Goal: Entertainment & Leisure: Consume media (video, audio)

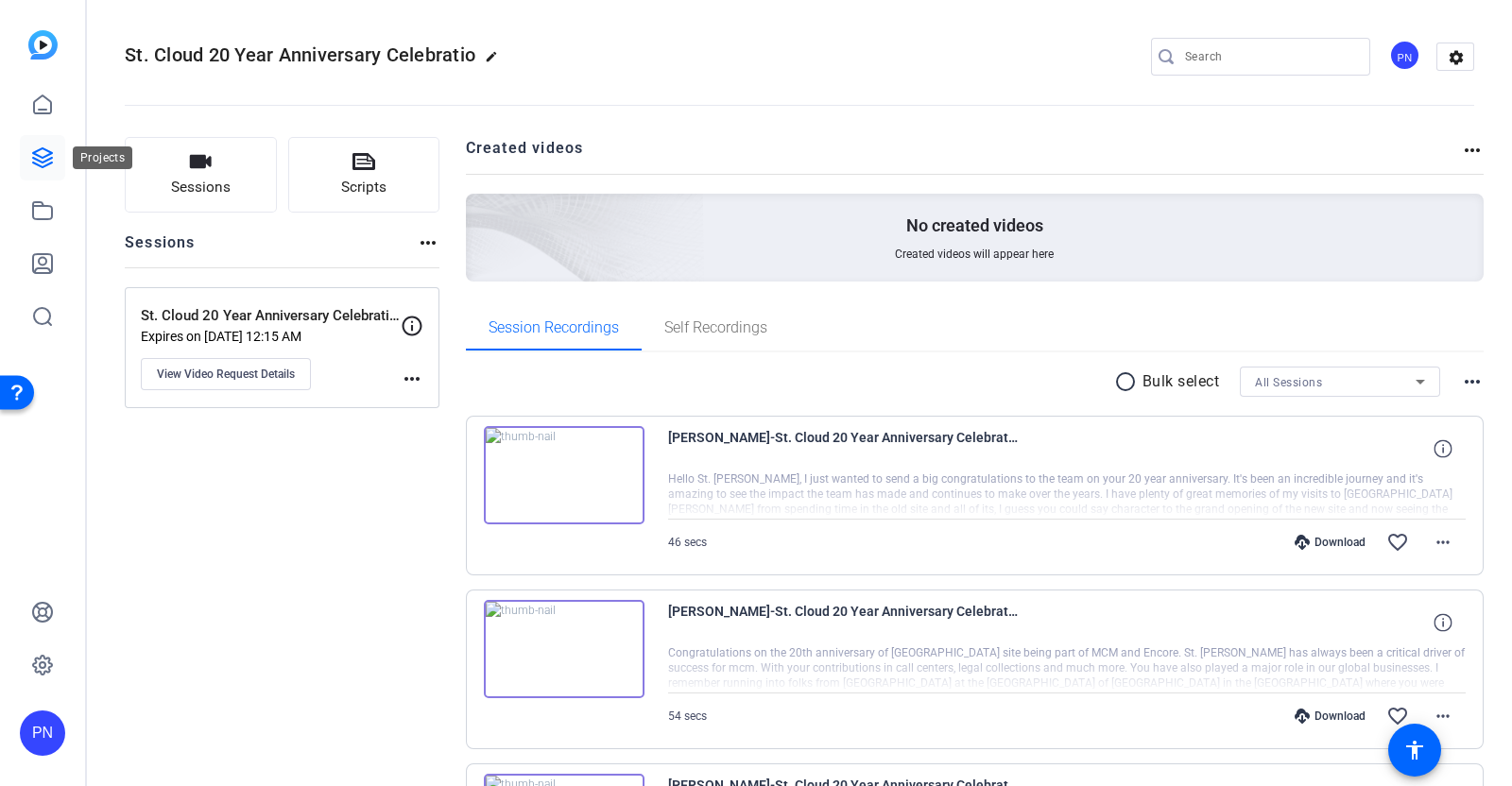
click at [49, 163] on icon at bounding box center [42, 157] width 19 height 19
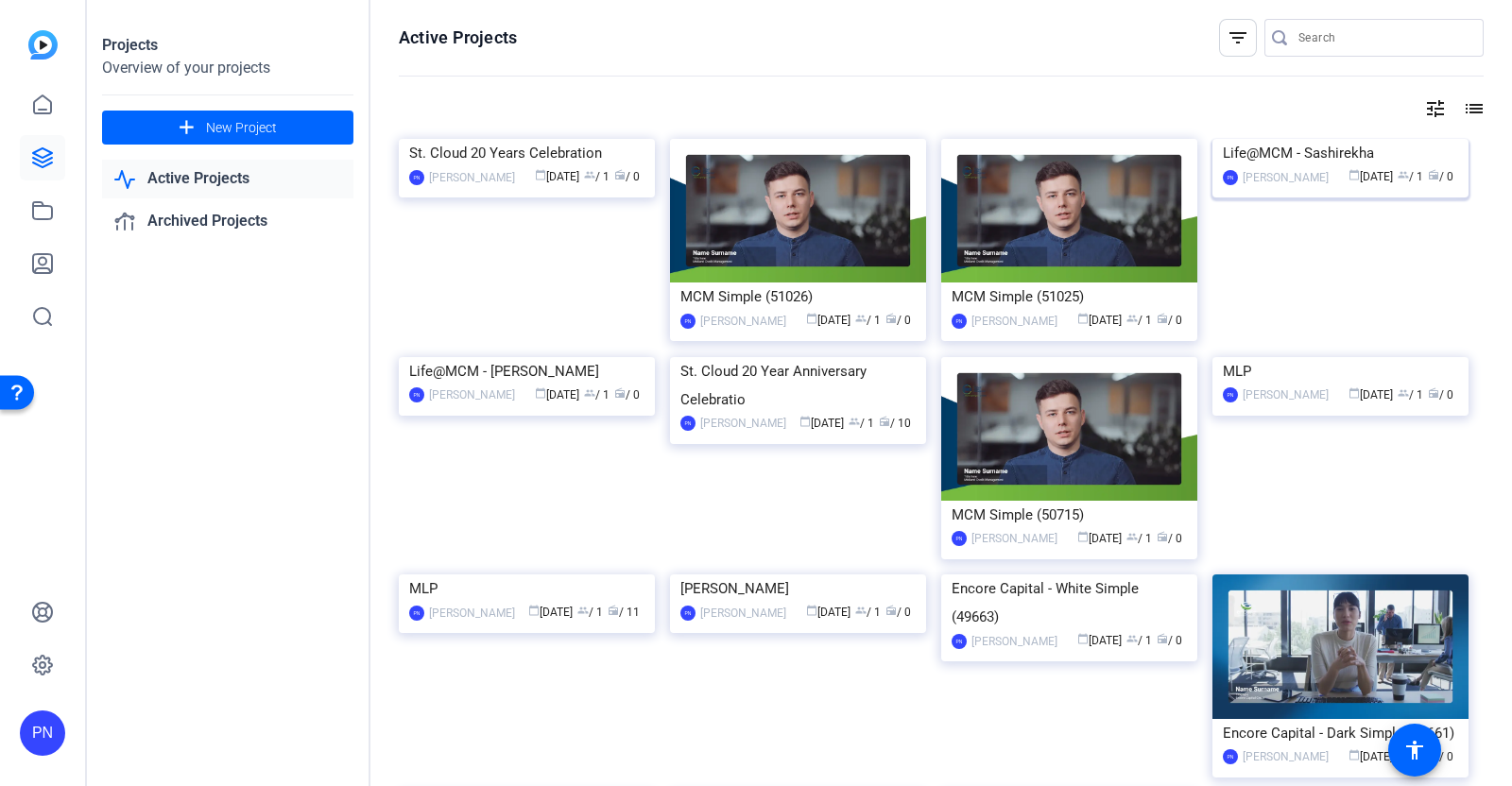
click at [1350, 139] on img at bounding box center [1340, 139] width 256 height 0
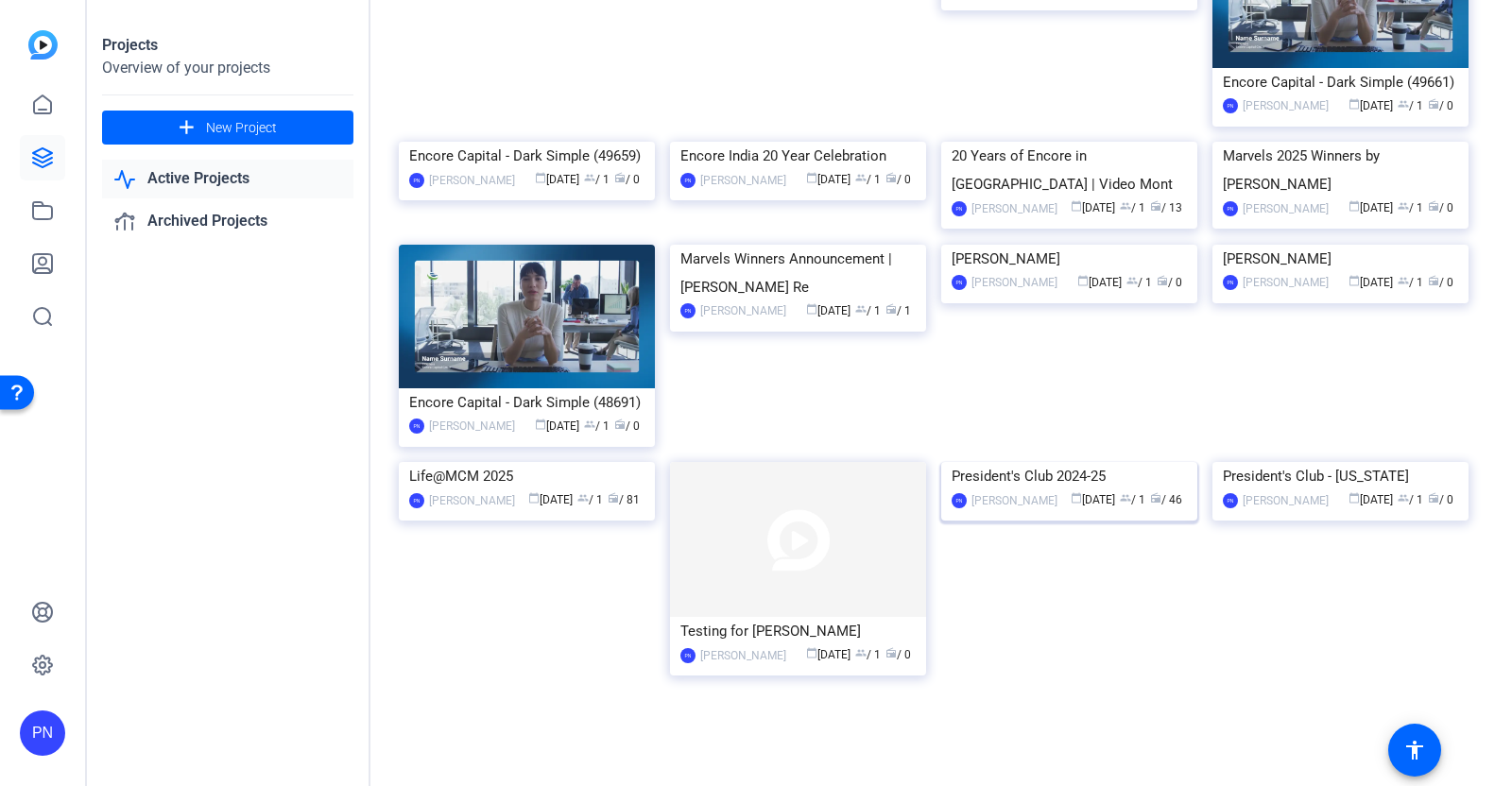
scroll to position [825, 0]
click at [495, 461] on img at bounding box center [527, 461] width 256 height 0
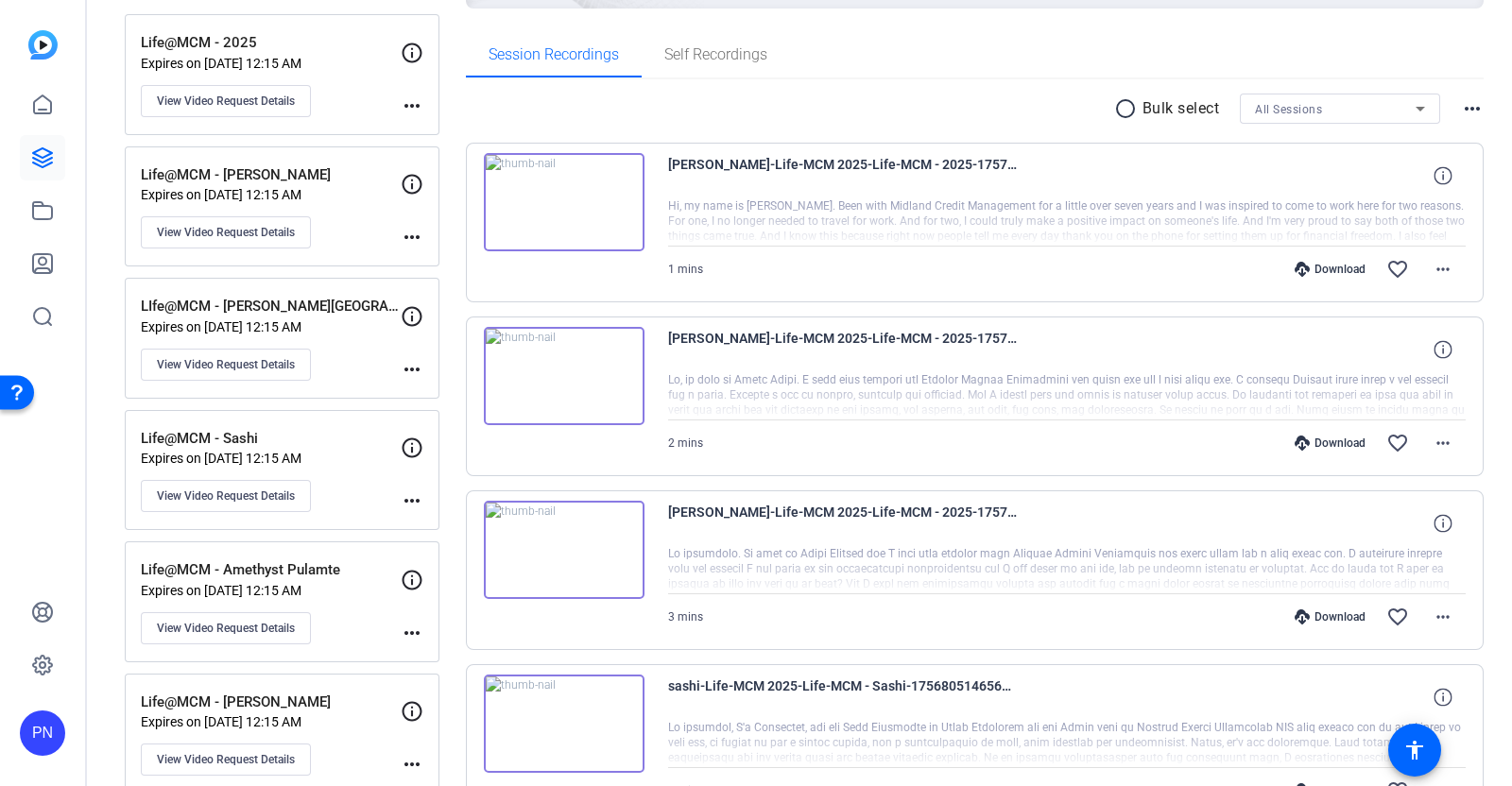
scroll to position [235, 0]
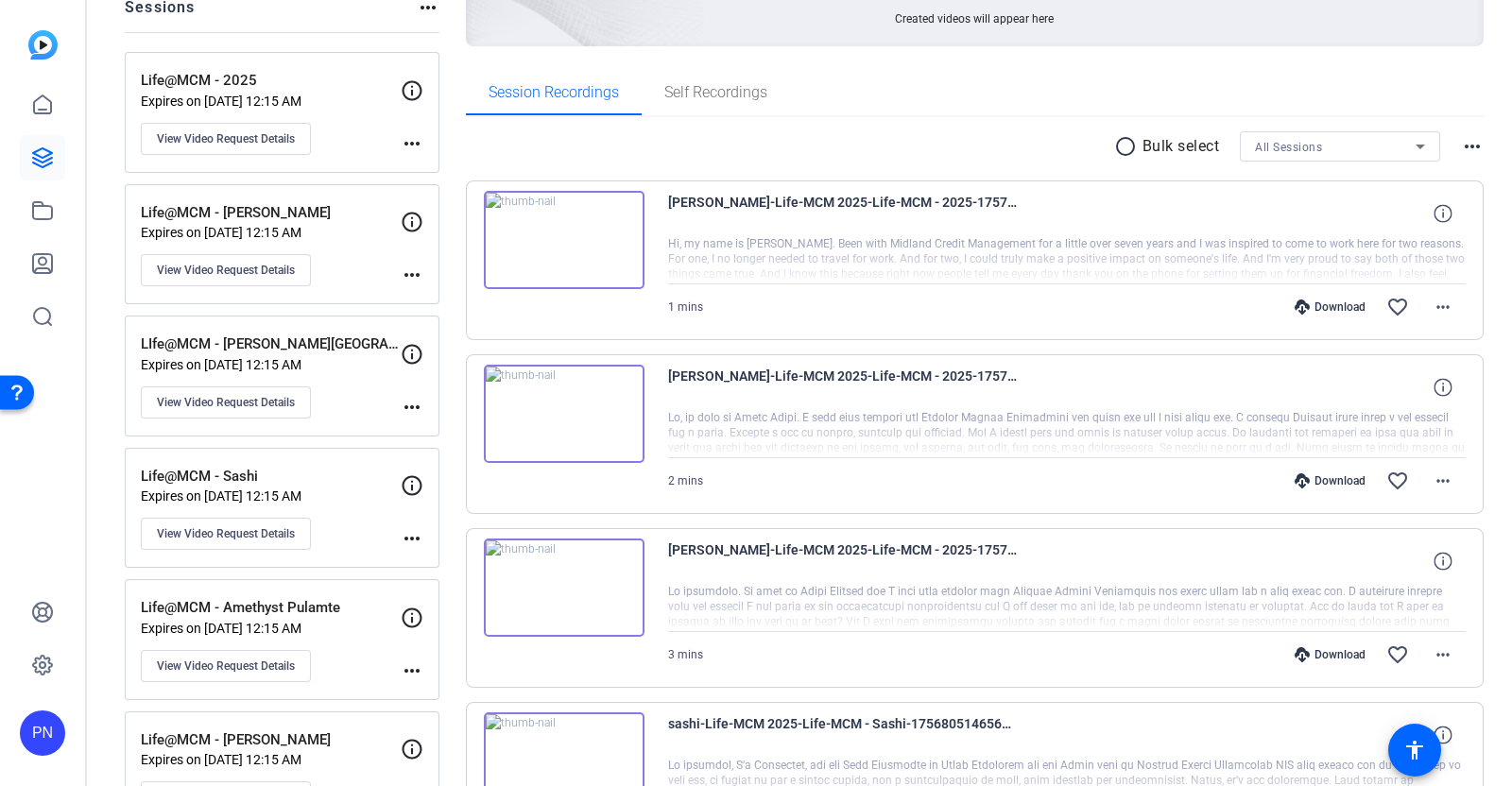
click at [557, 581] on img at bounding box center [564, 587] width 161 height 98
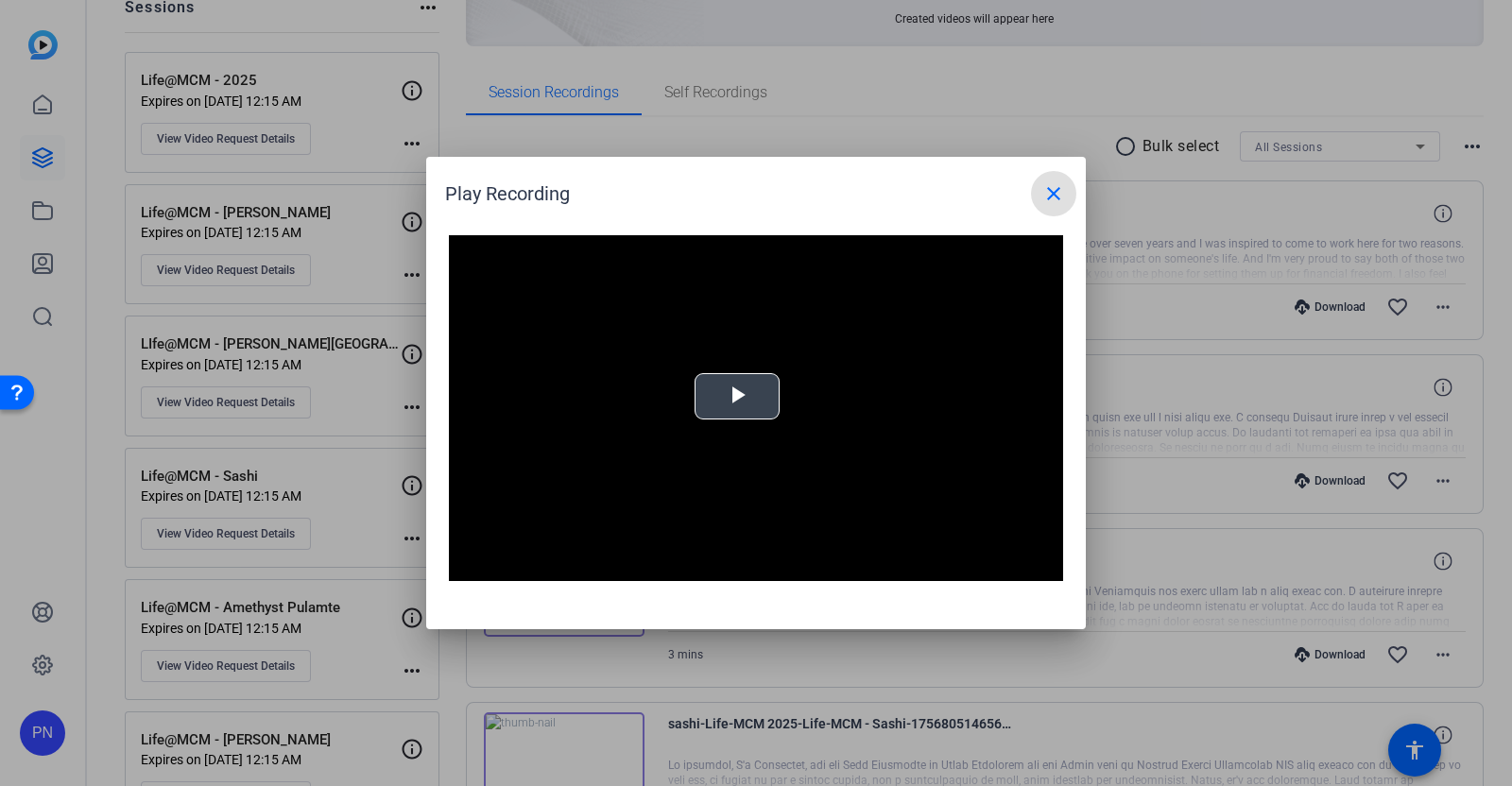
click at [737, 396] on span "Video Player" at bounding box center [737, 396] width 0 height 0
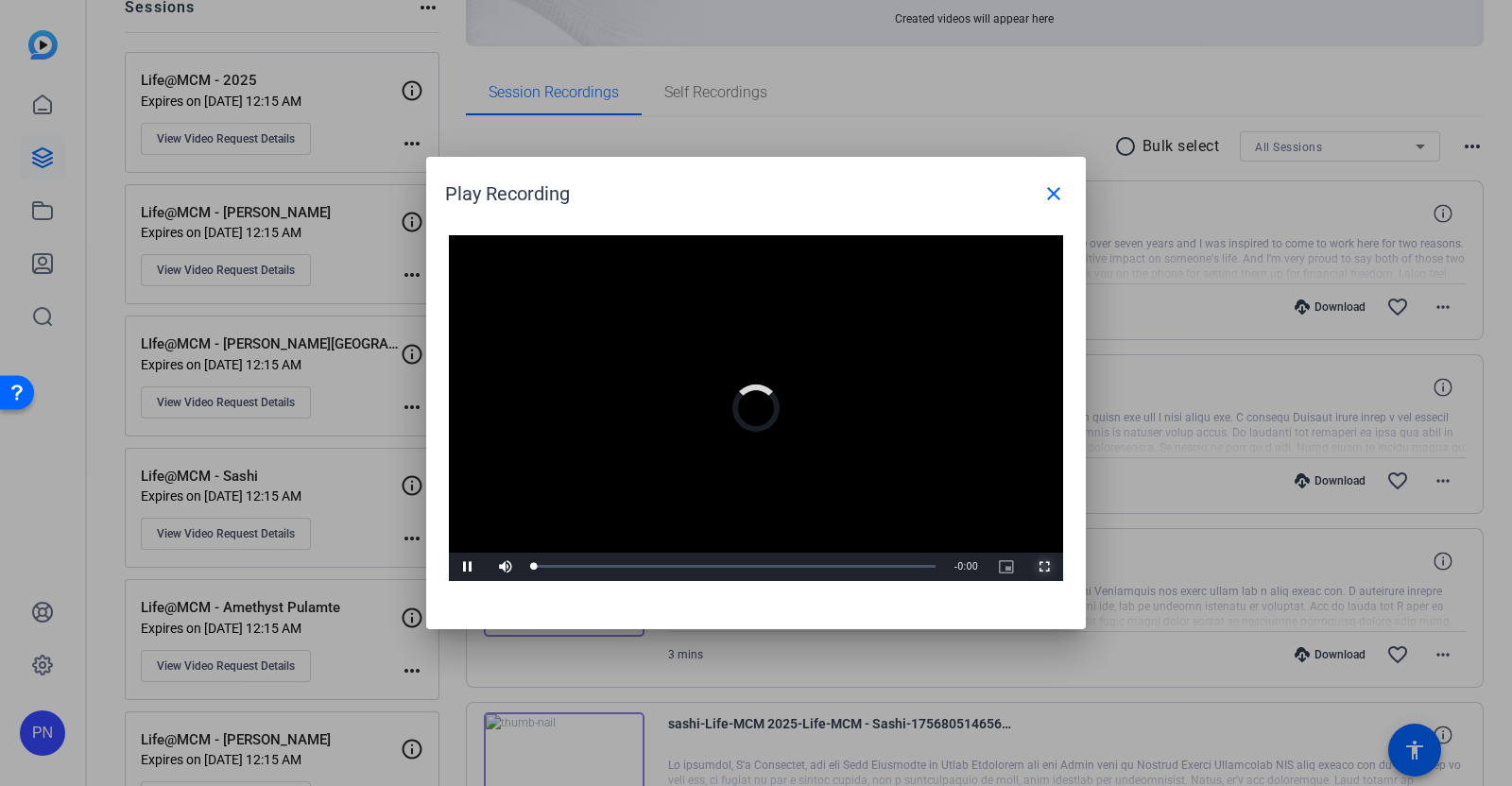
click at [1049, 566] on span "Video Player" at bounding box center [1044, 566] width 38 height 0
click at [1055, 197] on mat-icon "close" at bounding box center [1053, 193] width 23 height 23
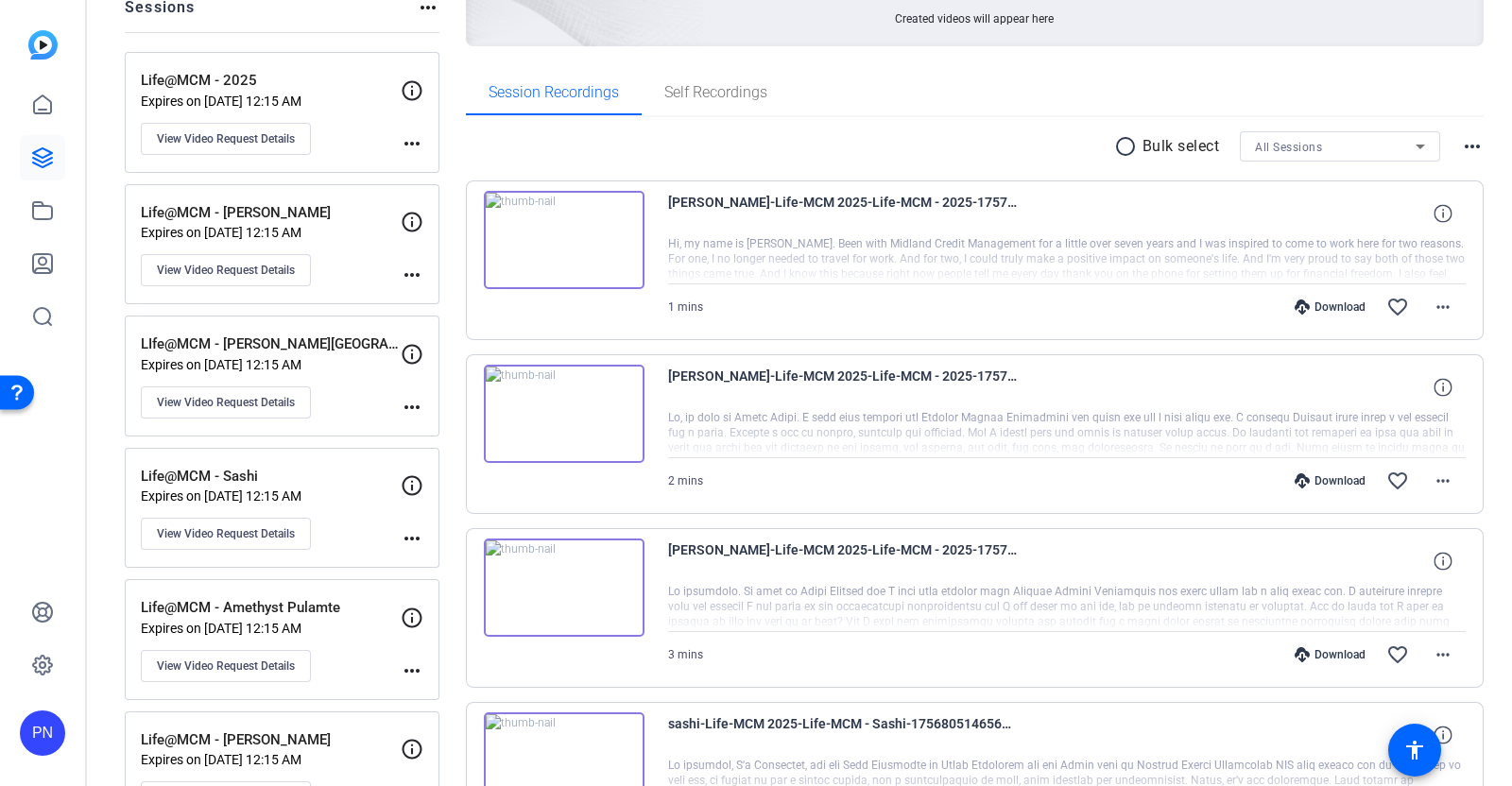
click at [559, 413] on img at bounding box center [564, 413] width 161 height 98
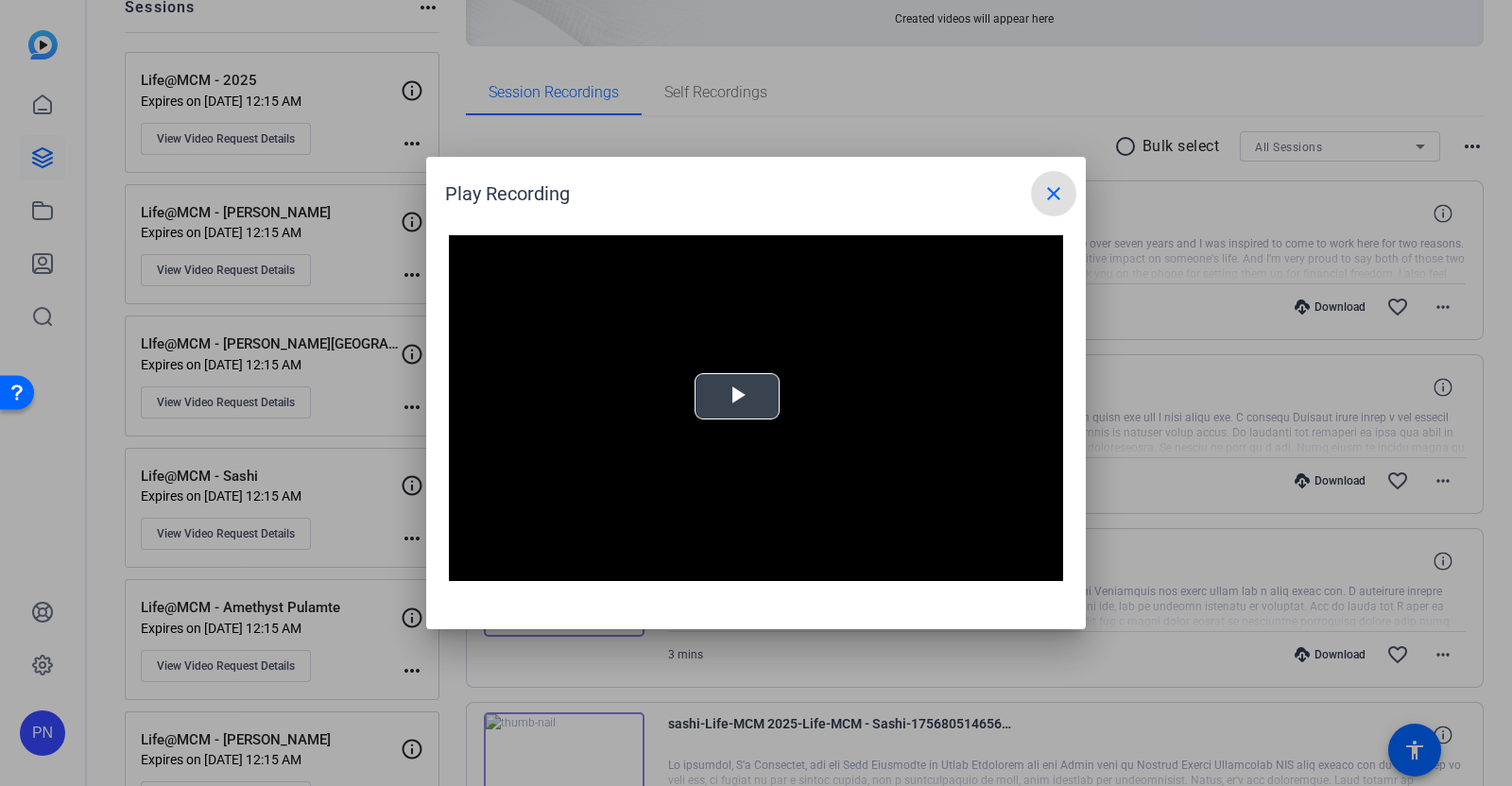
click at [737, 396] on span "Video Player" at bounding box center [737, 396] width 0 height 0
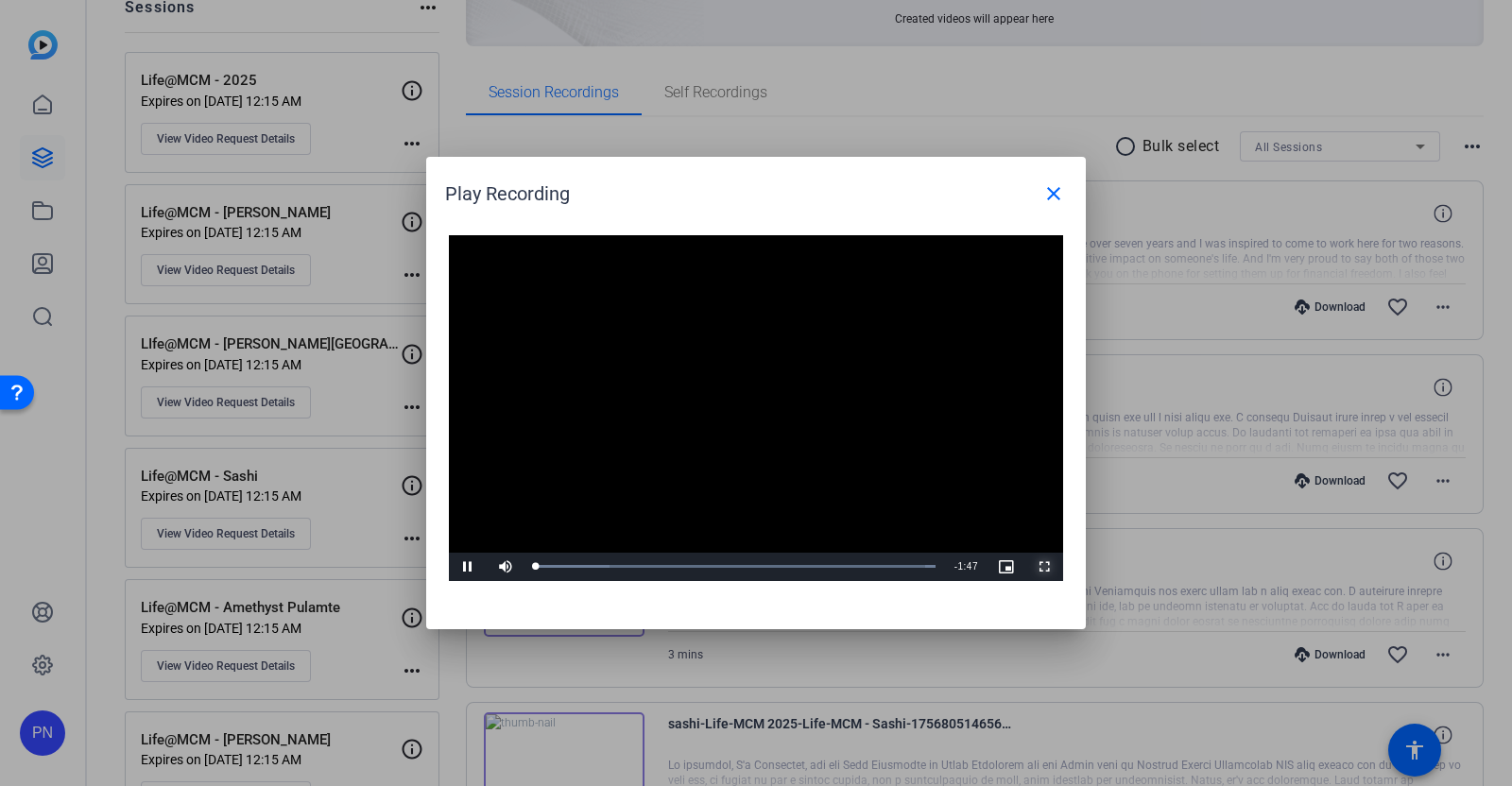
click at [1049, 566] on span "Video Player" at bounding box center [1044, 566] width 38 height 0
click at [1057, 192] on mat-icon "close" at bounding box center [1053, 193] width 23 height 23
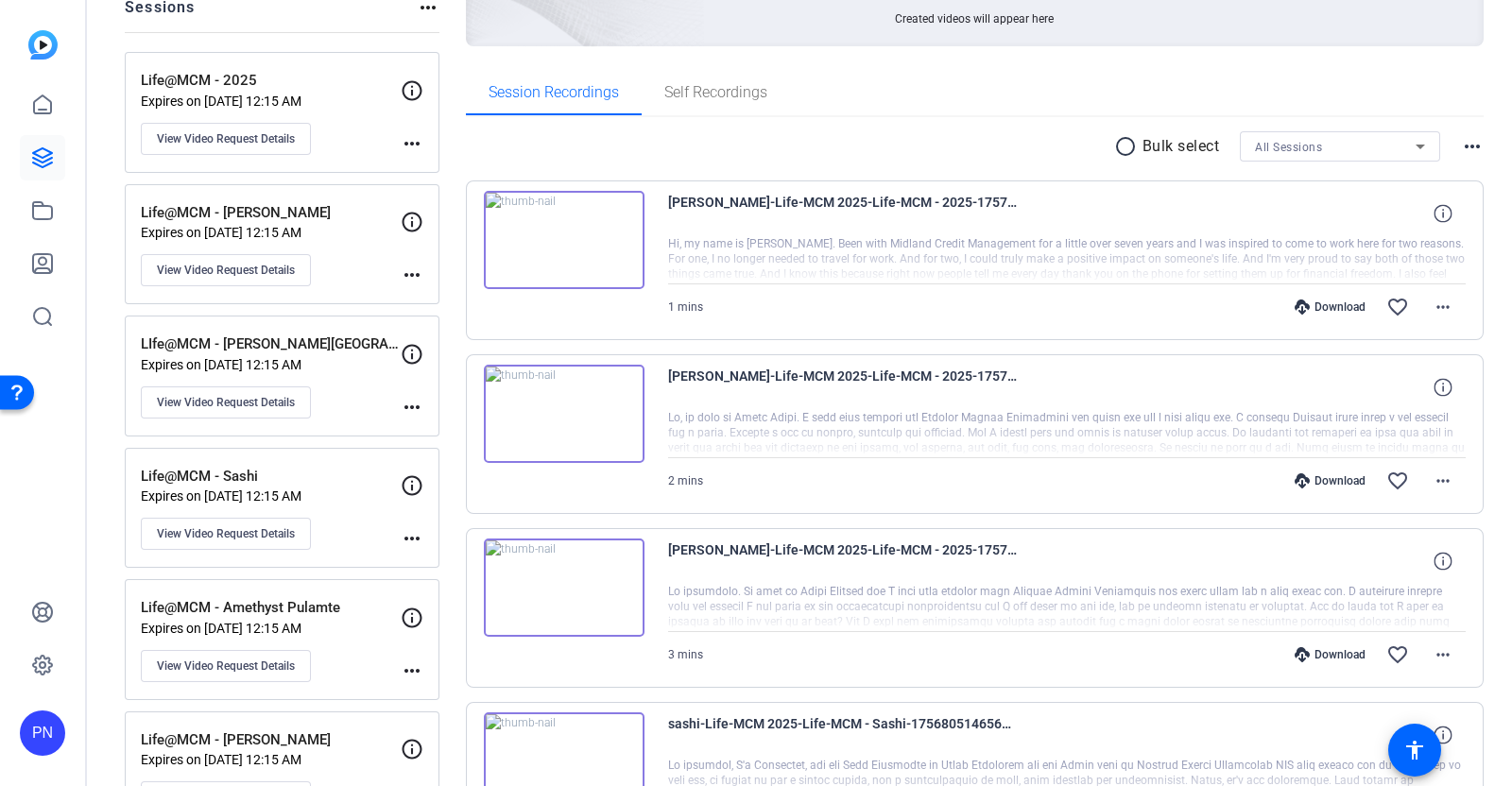
click at [559, 228] on img at bounding box center [564, 240] width 161 height 98
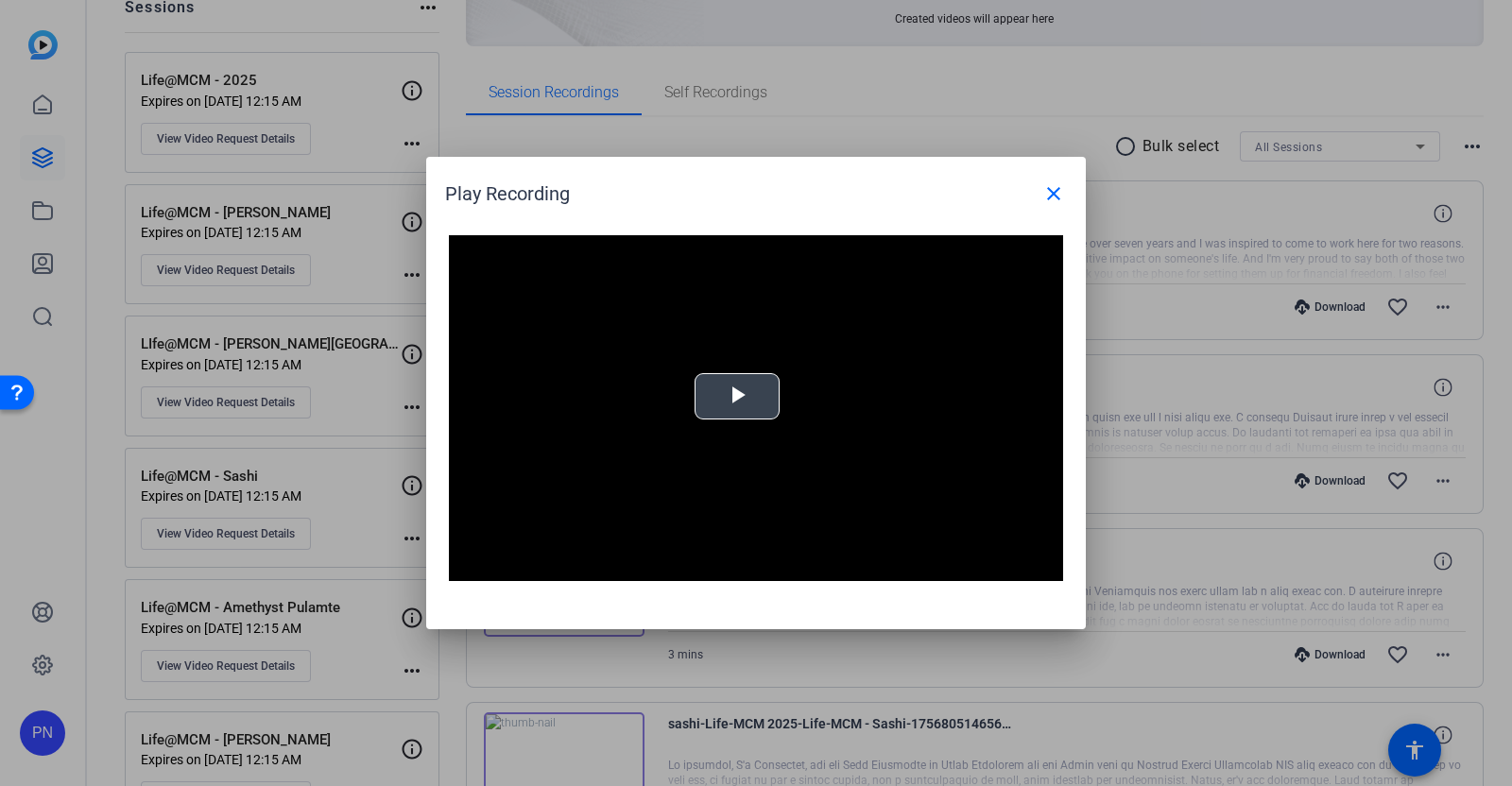
click at [737, 396] on span "Video Player" at bounding box center [737, 396] width 0 height 0
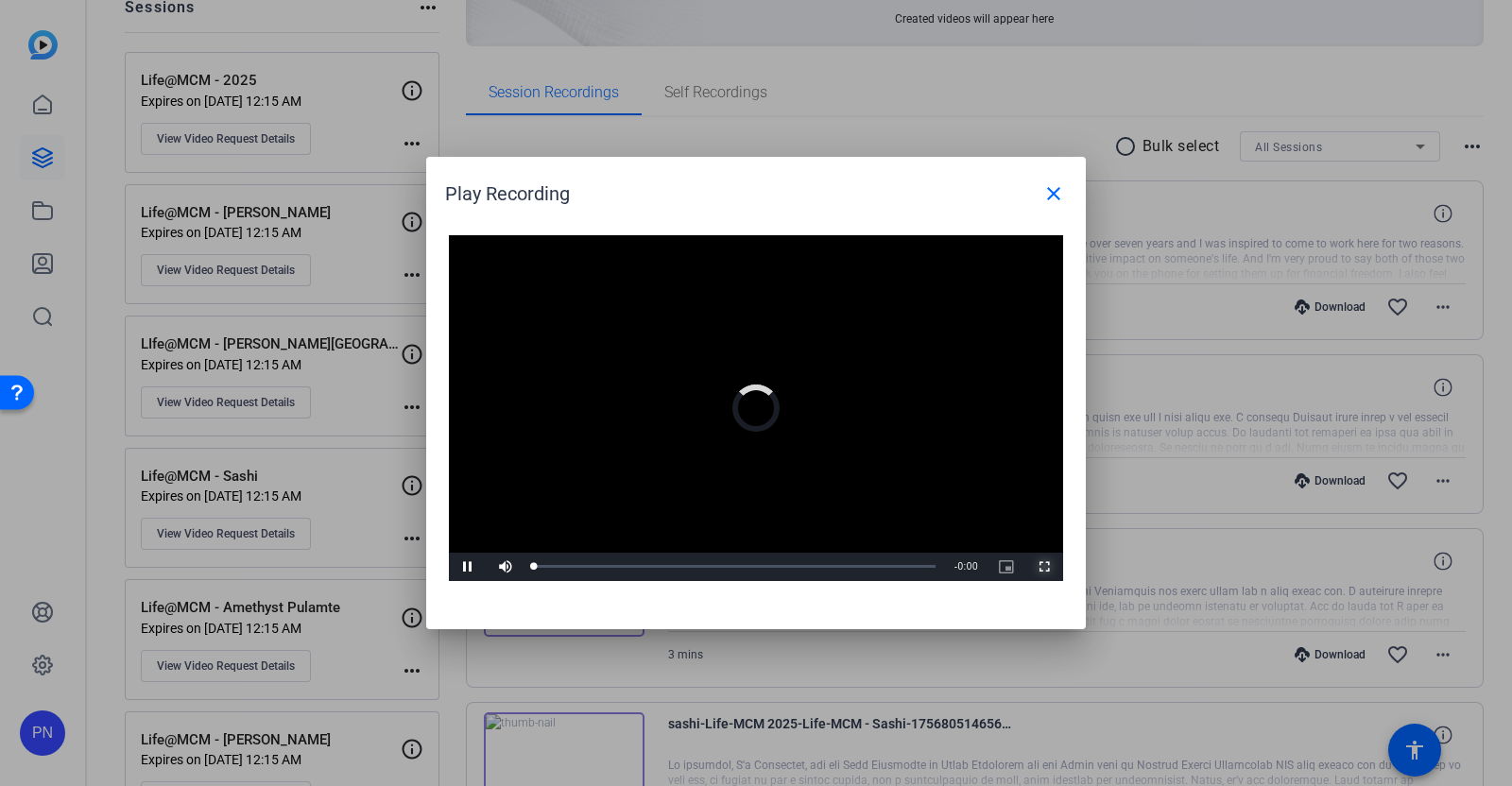
click at [1045, 566] on span "Video Player" at bounding box center [1044, 566] width 38 height 0
click at [1049, 195] on mat-icon "close" at bounding box center [1053, 193] width 23 height 23
